Goal: Download file/media

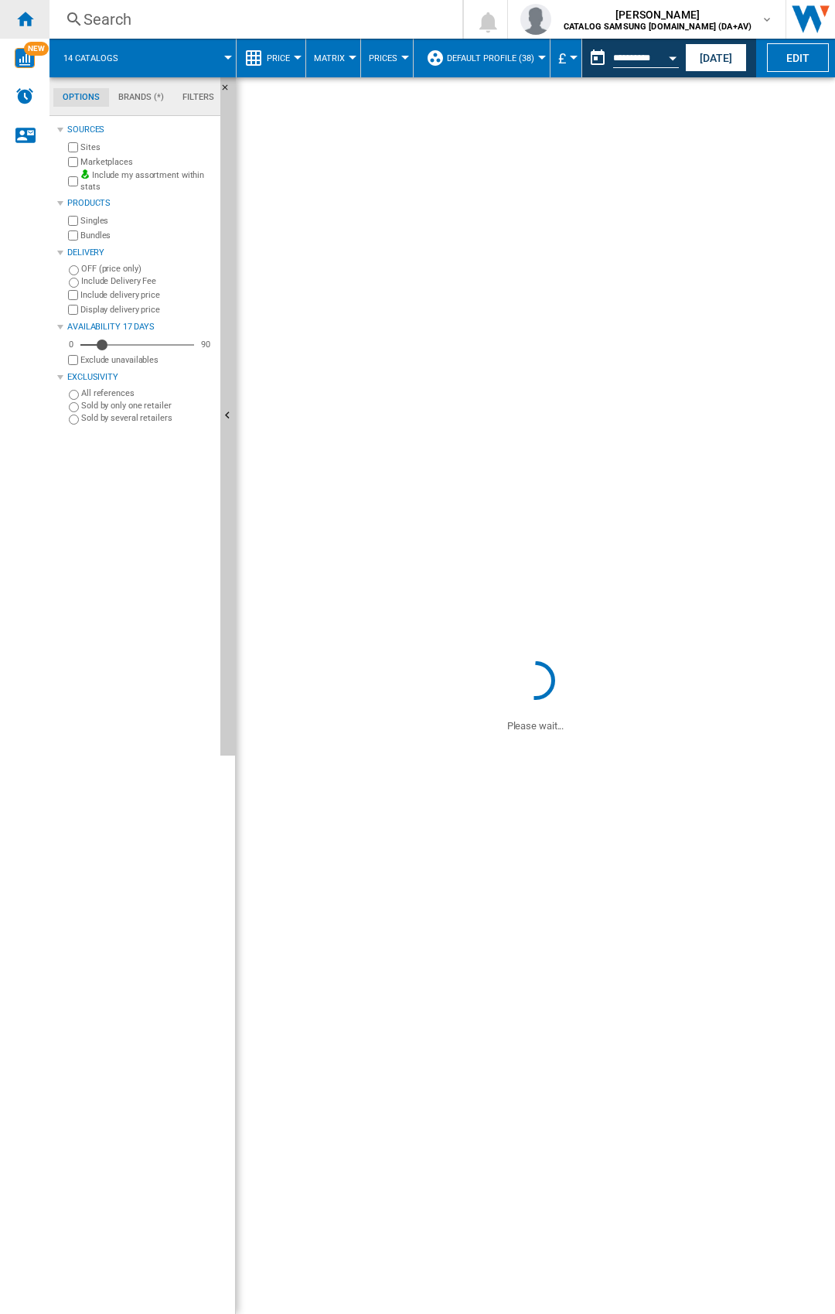
click at [34, 15] on div "Home" at bounding box center [25, 19] width 50 height 39
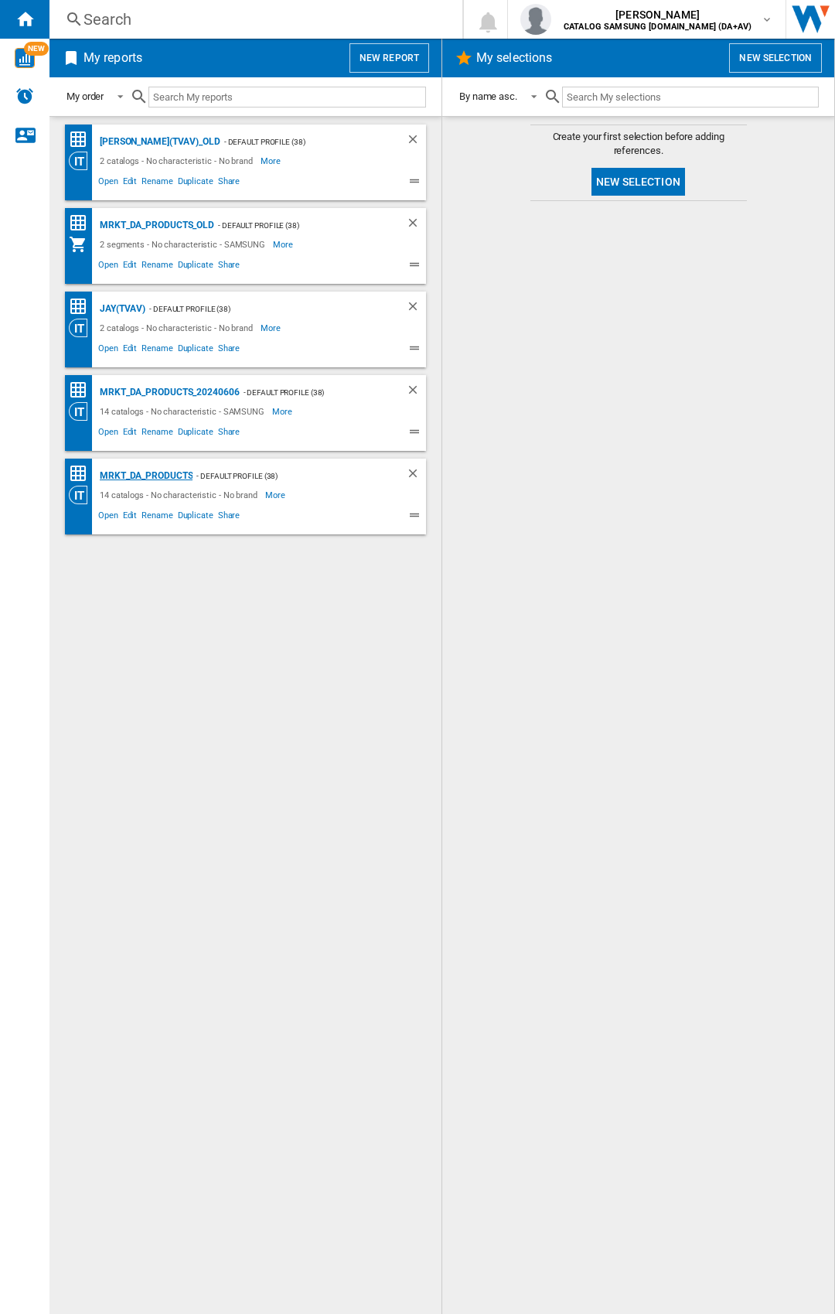
click at [182, 476] on div "MRKT_DA_PRODUCTS" at bounding box center [144, 475] width 97 height 19
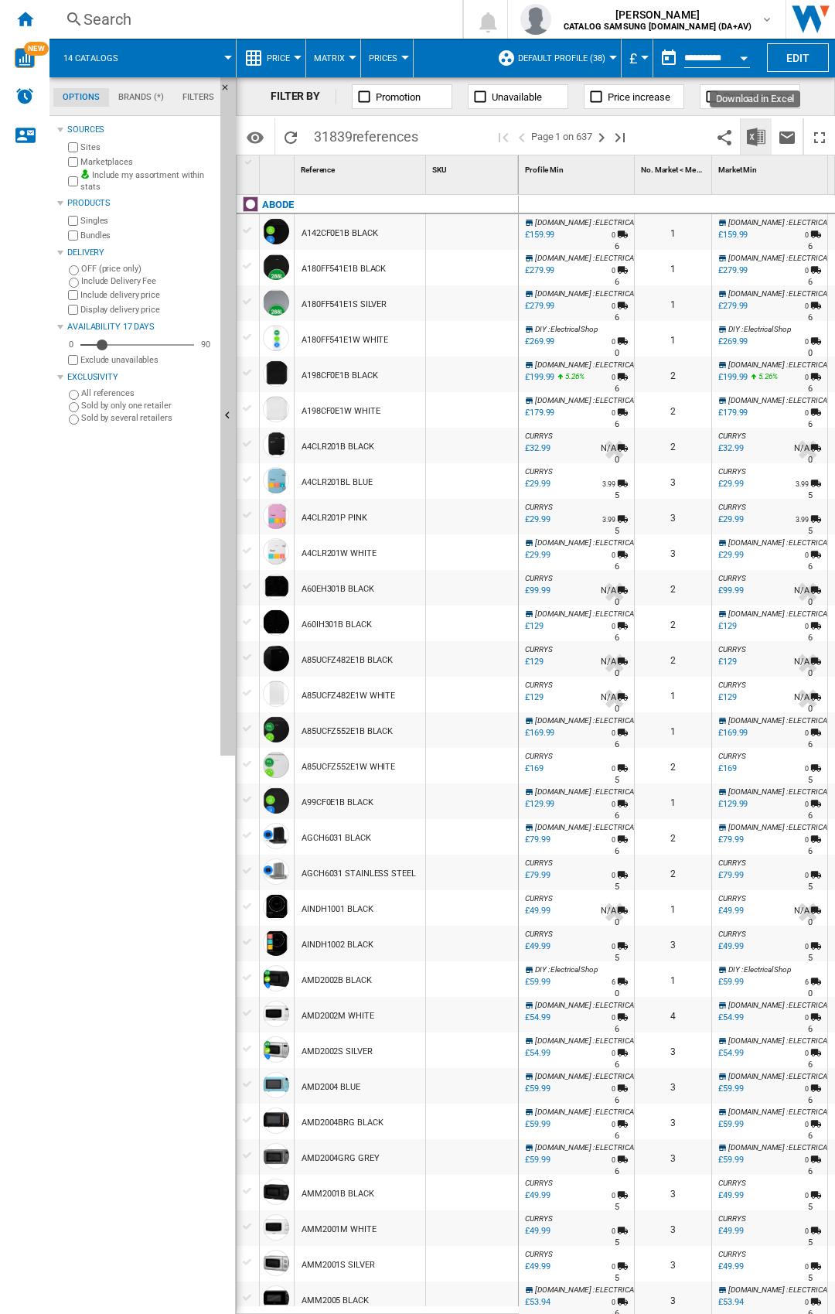
click at [757, 135] on img "Download in Excel" at bounding box center [756, 137] width 19 height 19
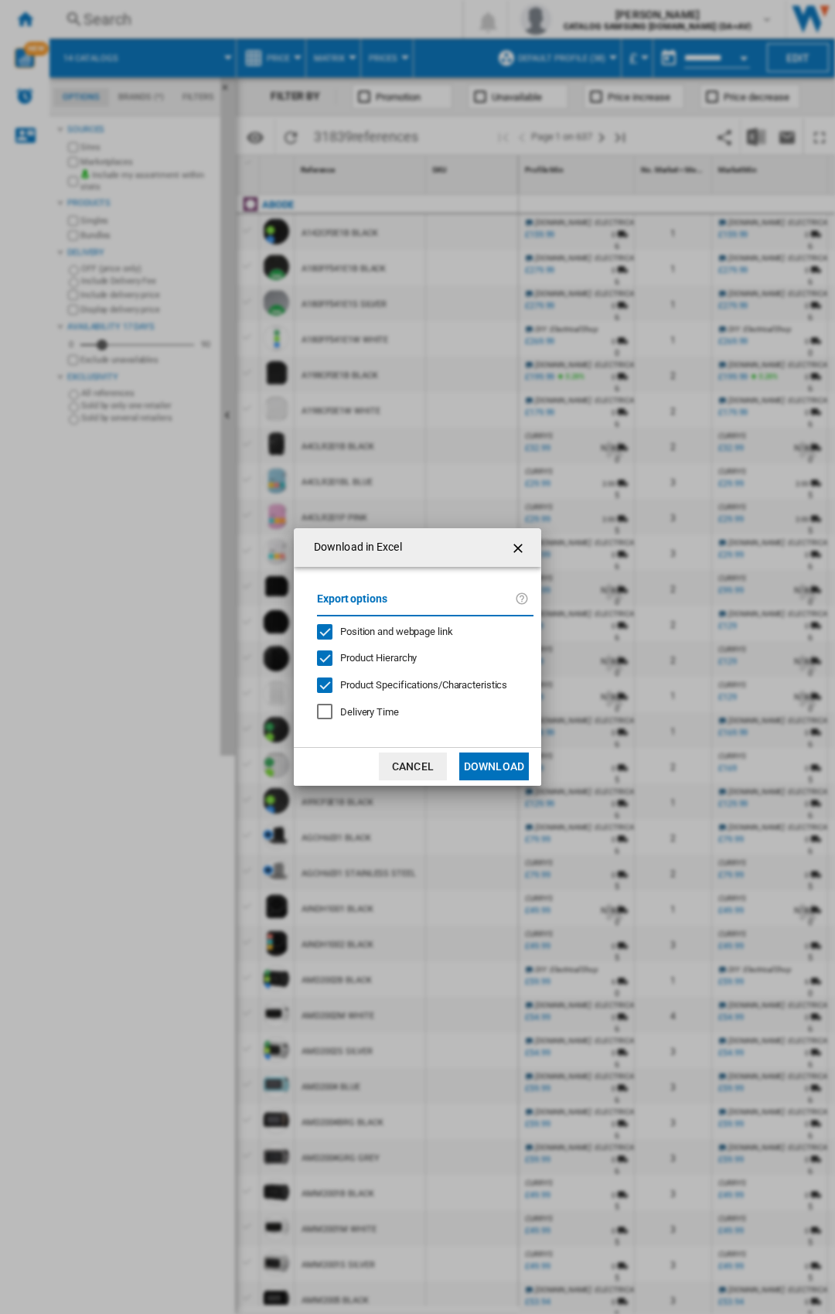
drag, startPoint x: 756, startPoint y: 135, endPoint x: 371, endPoint y: 634, distance: 630.3
click at [371, 634] on span "Position and webpage link" at bounding box center [396, 632] width 113 height 12
click at [483, 767] on button "Download" at bounding box center [494, 767] width 70 height 28
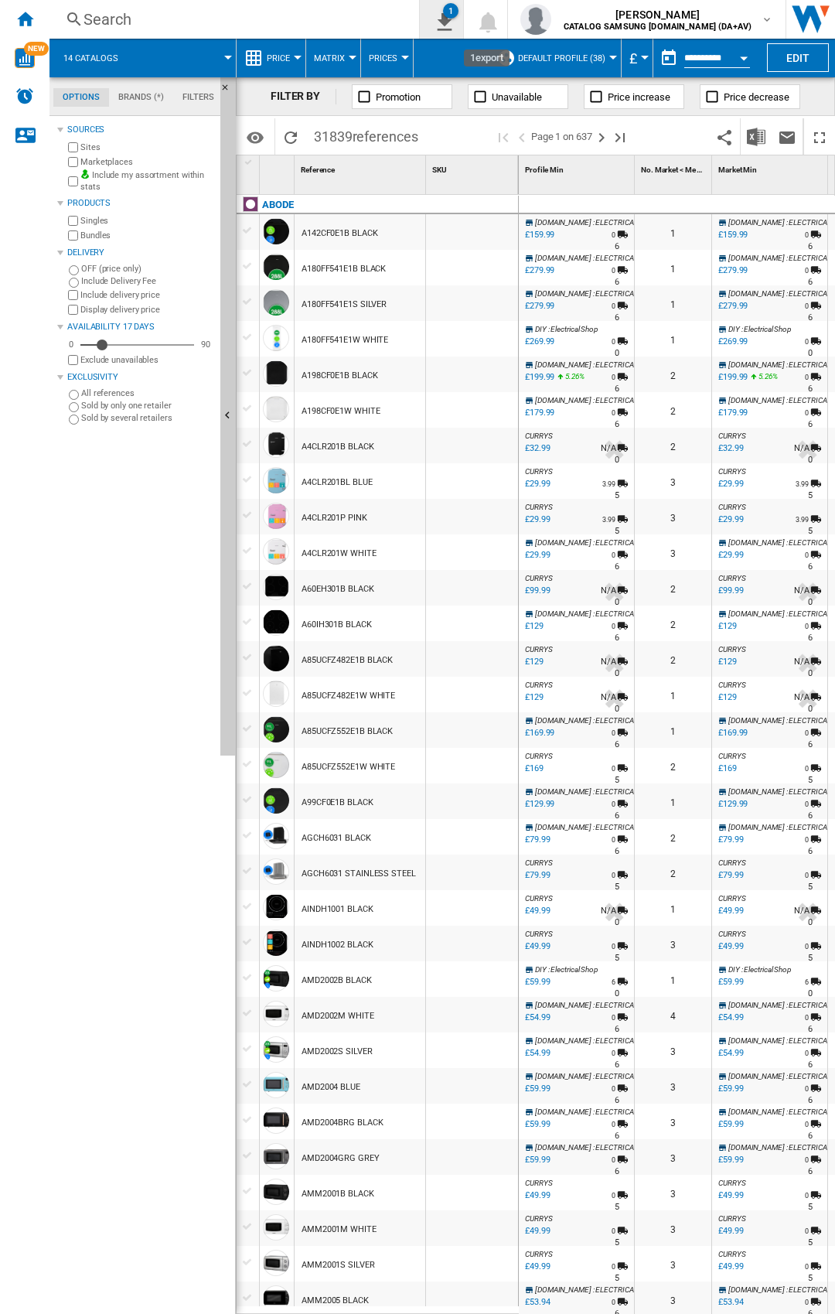
click at [451, 19] on ng-md-icon "1\a export" at bounding box center [441, 19] width 19 height 19
